Goal: Task Accomplishment & Management: Use online tool/utility

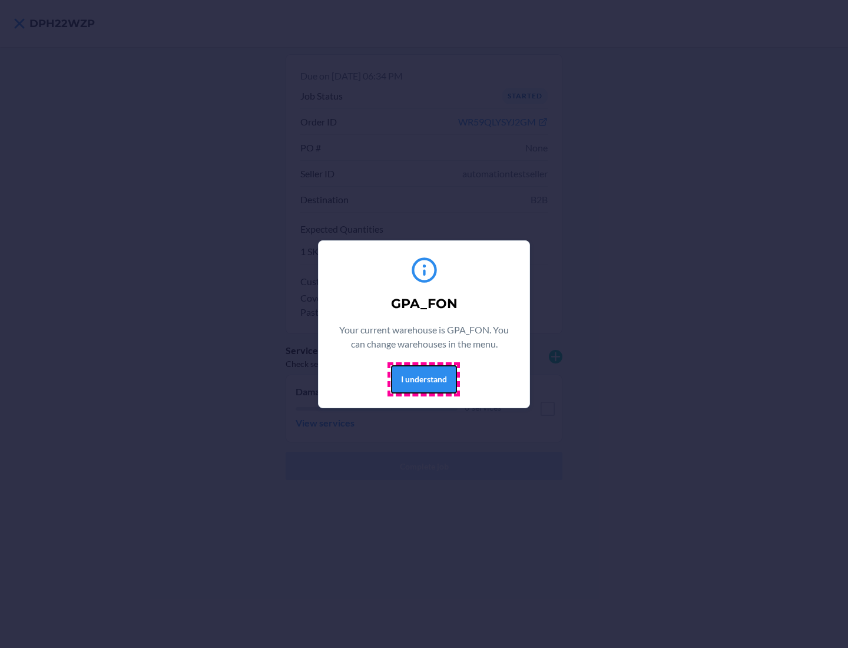
click at [423, 379] on button "I understand" at bounding box center [424, 379] width 66 height 28
